Goal: Use online tool/utility

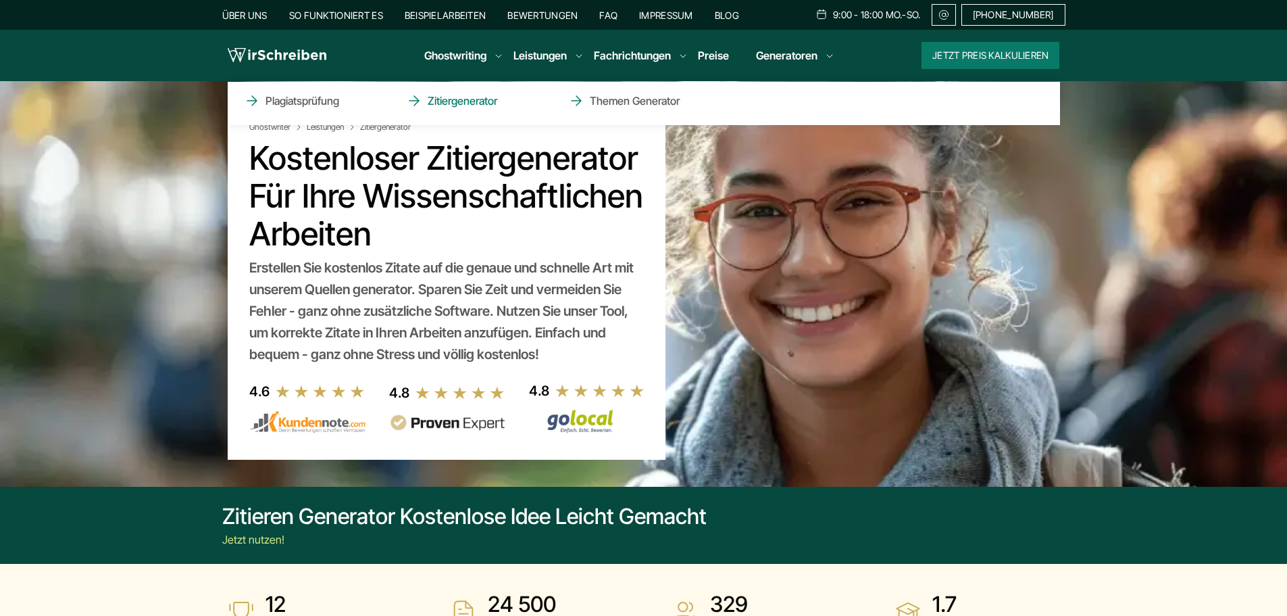
click at [458, 97] on link "Zitiergenerator" at bounding box center [473, 101] width 135 height 16
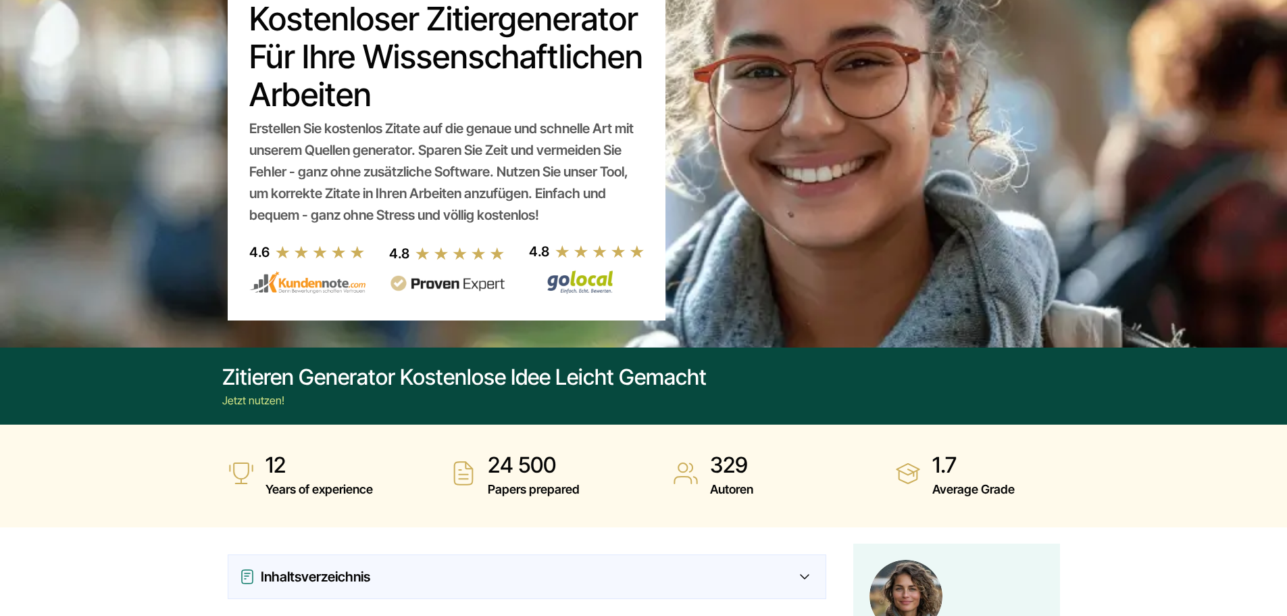
scroll to position [203, 0]
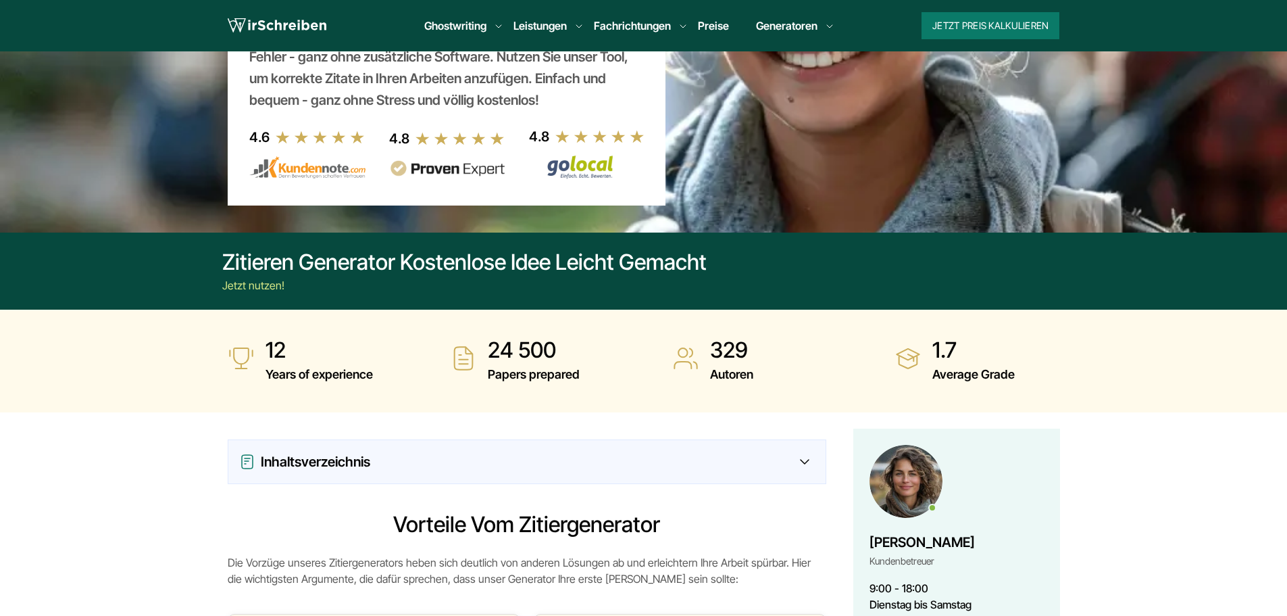
click at [277, 277] on div "Jetzt nutzen!" at bounding box center [464, 285] width 485 height 16
click at [266, 289] on div "Jetzt nutzen!" at bounding box center [464, 285] width 485 height 16
click at [314, 270] on div "Zitieren Generator kostenlose Idee leicht gemacht" at bounding box center [464, 262] width 485 height 27
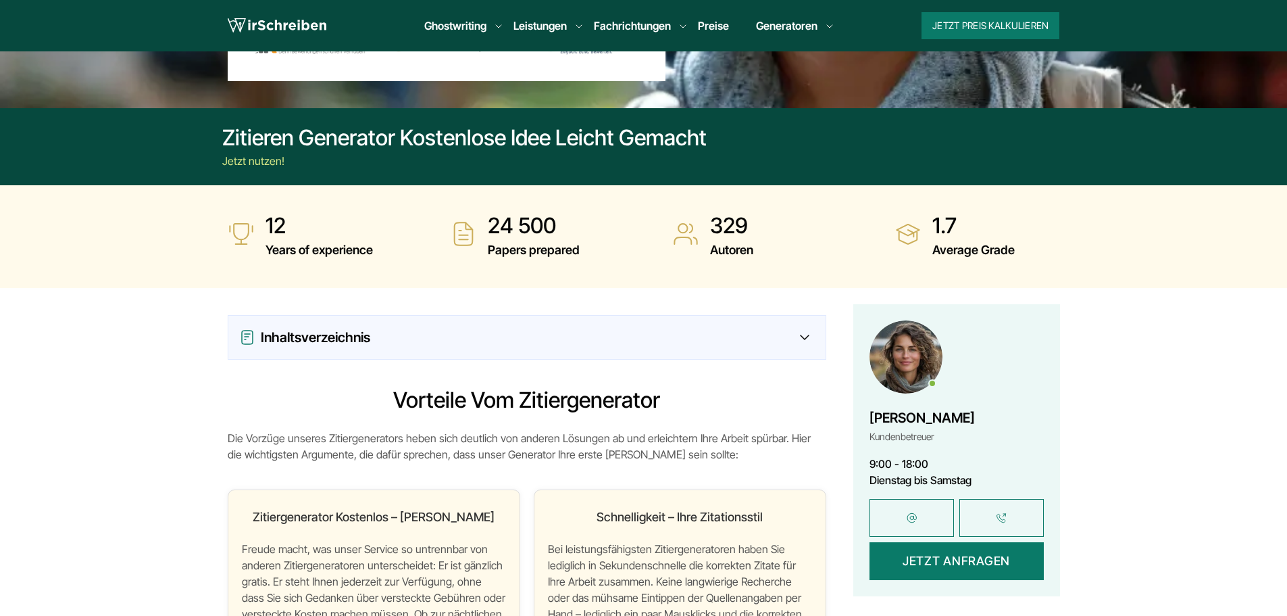
scroll to position [338, 0]
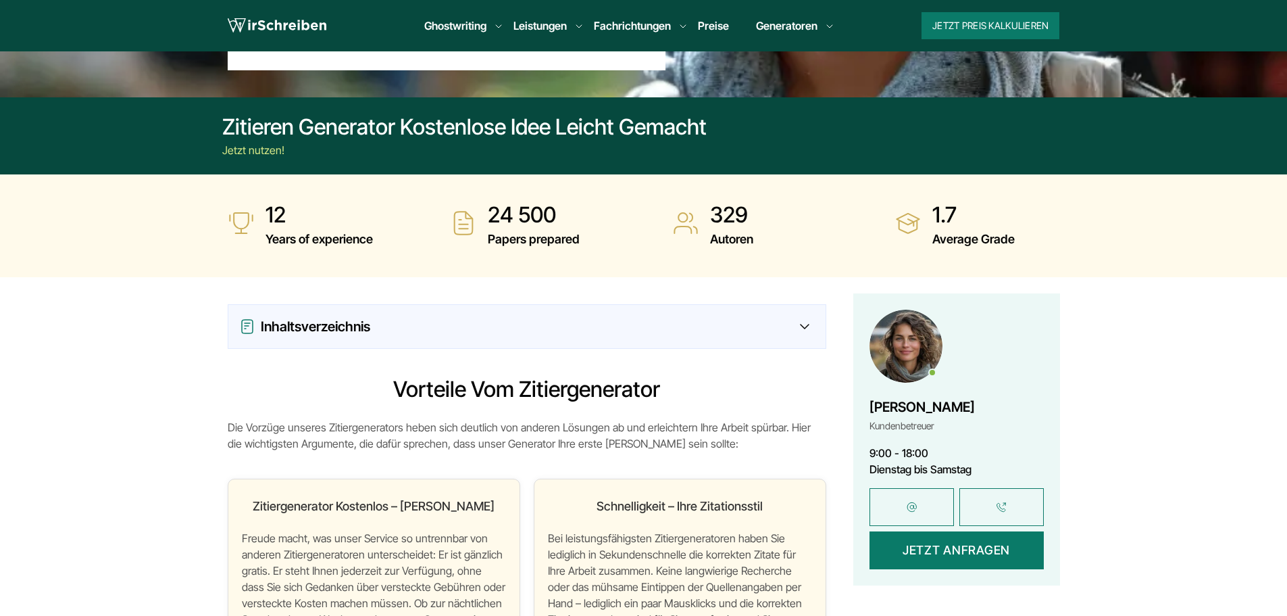
click at [808, 326] on icon at bounding box center [804, 326] width 9 height 5
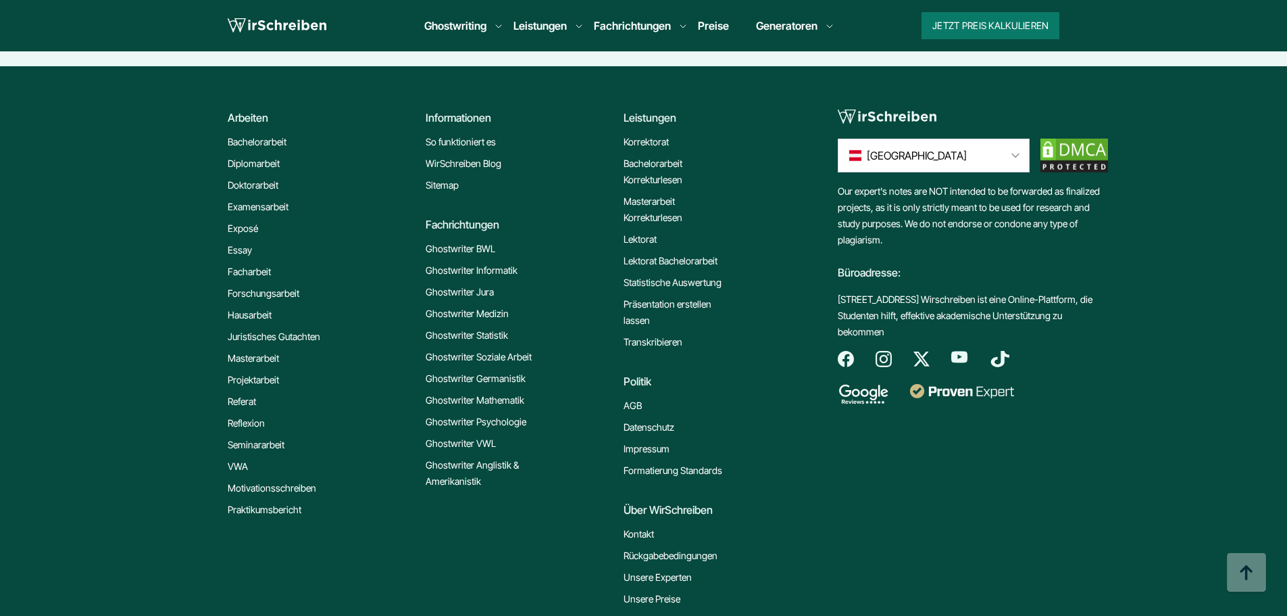
scroll to position [7231, 0]
